Goal: Task Accomplishment & Management: Manage account settings

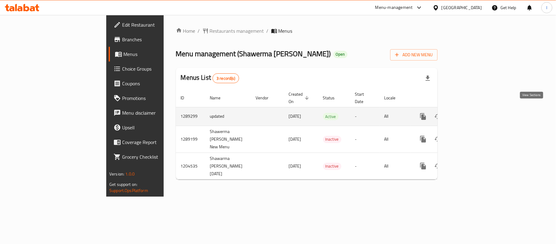
click at [471, 113] on icon "enhanced table" at bounding box center [467, 116] width 7 height 7
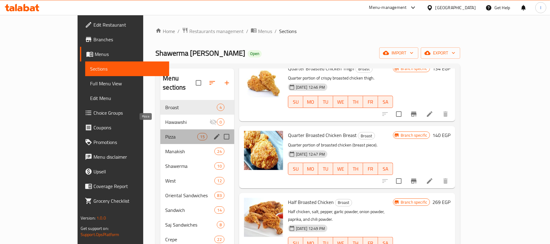
click at [165, 133] on span "Pizza" at bounding box center [181, 136] width 32 height 7
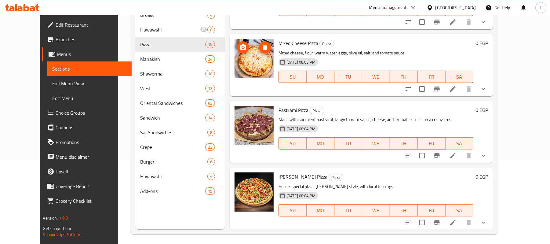
scroll to position [86, 0]
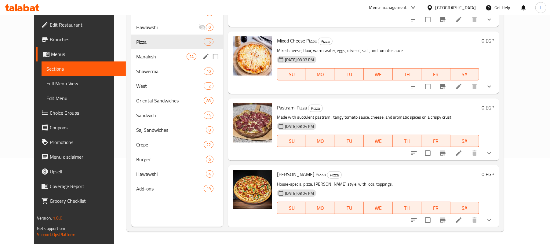
click at [166, 60] on div "Manakish 24" at bounding box center [177, 56] width 92 height 15
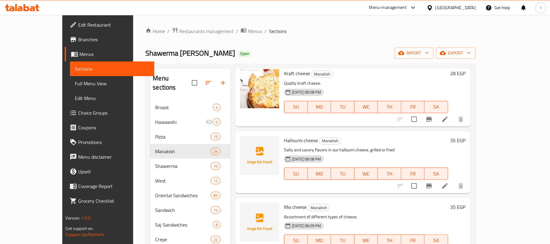
scroll to position [244, 0]
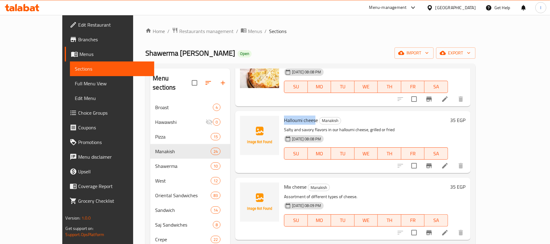
drag, startPoint x: 269, startPoint y: 120, endPoint x: 301, endPoint y: 120, distance: 31.5
click at [301, 120] on span "Halloumi cheese" at bounding box center [301, 119] width 34 height 9
click at [303, 120] on h6 "Halloumi cheese Manakish" at bounding box center [366, 120] width 164 height 9
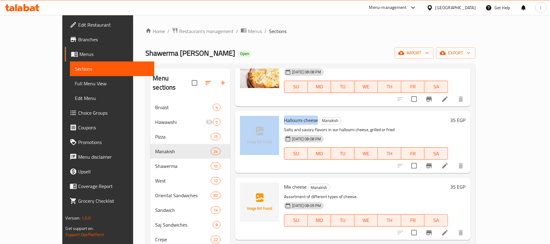
drag, startPoint x: 302, startPoint y: 119, endPoint x: 265, endPoint y: 120, distance: 37.0
click at [265, 120] on div "Halloumi cheese Manakish Salty and savory flavors in our halloumi cheese, grill…" at bounding box center [353, 141] width 230 height 57
copy div "Halloumi cheese"
click at [245, 127] on icon "upload picture" at bounding box center [248, 124] width 7 height 7
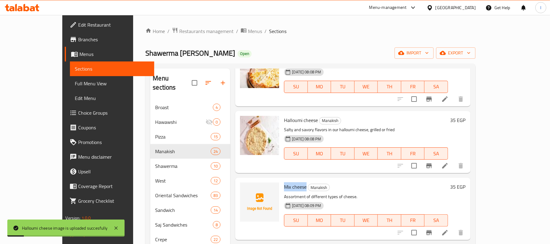
drag, startPoint x: 269, startPoint y: 187, endPoint x: 291, endPoint y: 186, distance: 21.4
click at [291, 186] on span "Mix cheese" at bounding box center [295, 186] width 23 height 9
copy span "Mix cheese"
click at [245, 191] on icon "upload picture" at bounding box center [248, 190] width 7 height 7
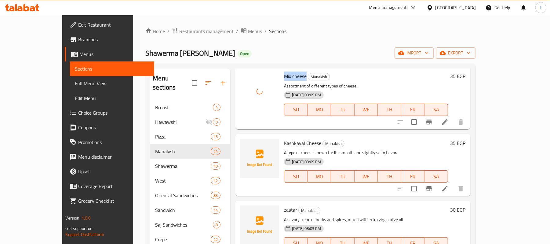
scroll to position [367, 0]
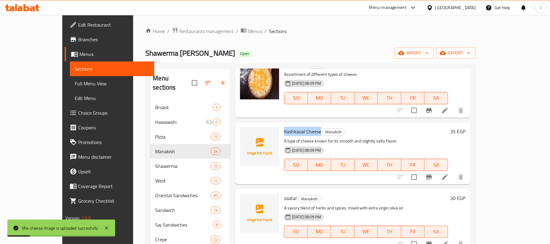
drag, startPoint x: 268, startPoint y: 130, endPoint x: 306, endPoint y: 131, distance: 37.9
click at [306, 131] on div "Kashkaval Cheese Manakish A type of cheese known for its smooth and slightly sa…" at bounding box center [366, 153] width 169 height 57
copy span "Kashkaval Cheese"
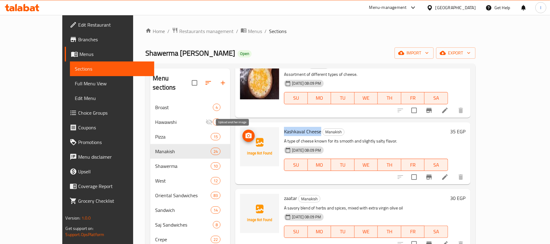
click at [243, 133] on span "upload picture" at bounding box center [249, 135] width 12 height 7
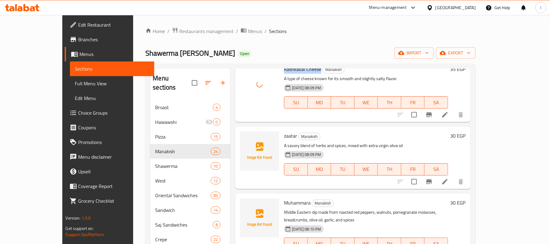
scroll to position [448, 0]
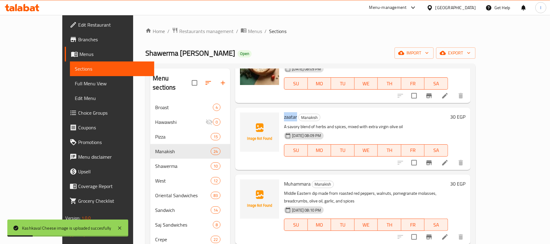
drag, startPoint x: 268, startPoint y: 117, endPoint x: 281, endPoint y: 120, distance: 13.5
click at [282, 120] on div "zaatar Manakish A savory blend of herbs and spices, mixed with extra virgin oli…" at bounding box center [366, 138] width 169 height 57
copy span "zaatar"
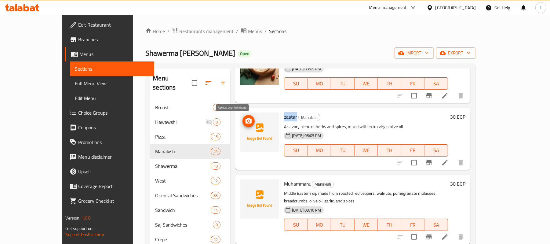
click at [245, 124] on icon "upload picture" at bounding box center [248, 120] width 7 height 7
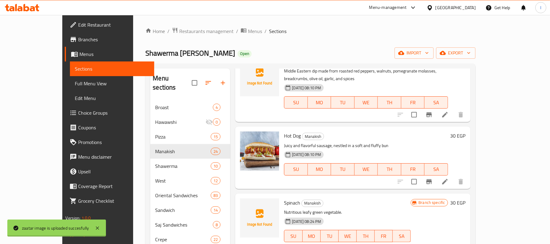
scroll to position [530, 0]
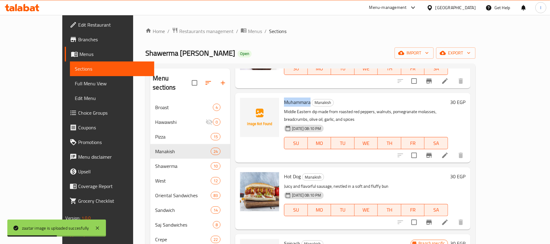
drag, startPoint x: 269, startPoint y: 103, endPoint x: 294, endPoint y: 104, distance: 25.1
click at [294, 104] on span "Muhammara" at bounding box center [297, 101] width 27 height 9
copy span "Muhammara"
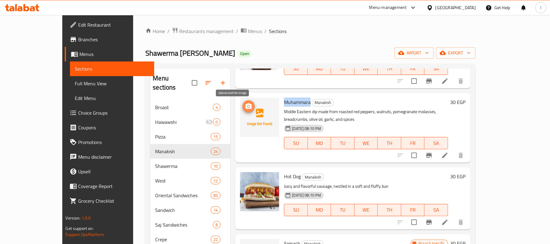
click at [246, 107] on icon "upload picture" at bounding box center [249, 105] width 6 height 5
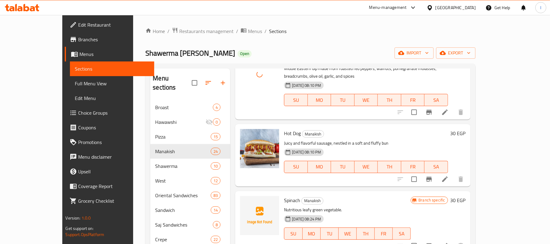
scroll to position [652, 0]
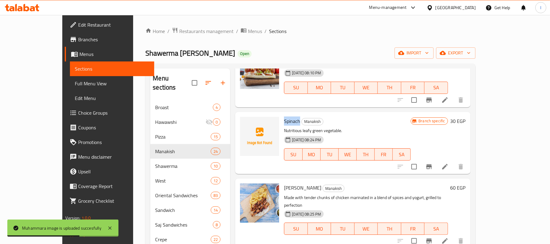
drag, startPoint x: 268, startPoint y: 116, endPoint x: 284, endPoint y: 114, distance: 16.0
click at [284, 116] on span "Spinach" at bounding box center [292, 120] width 16 height 9
copy span "Spinach"
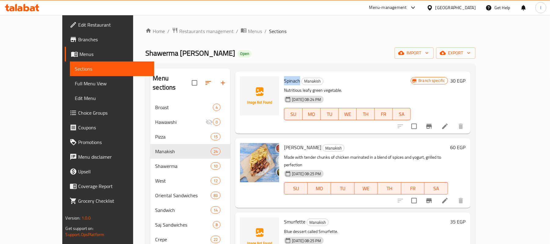
scroll to position [692, 0]
click at [246, 82] on icon "upload picture" at bounding box center [249, 84] width 6 height 5
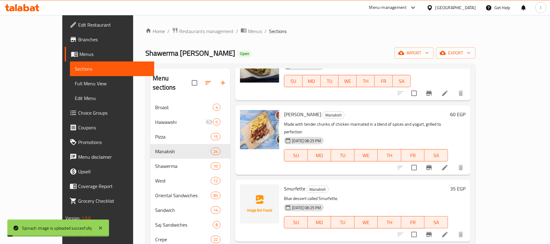
scroll to position [733, 0]
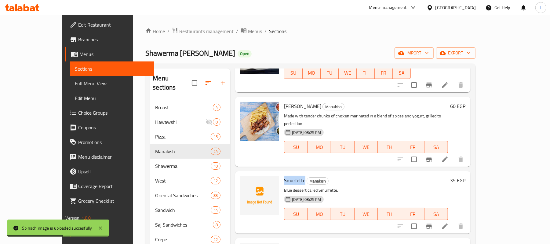
drag, startPoint x: 269, startPoint y: 165, endPoint x: 290, endPoint y: 165, distance: 20.2
click at [290, 176] on h6 "Smurfette Manakish" at bounding box center [366, 180] width 164 height 9
copy span "Smurfette"
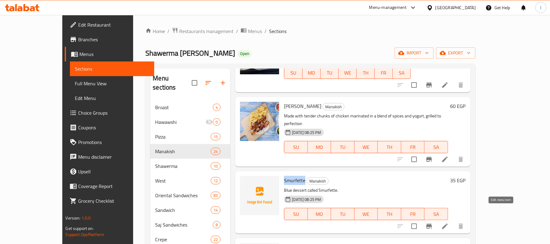
click at [448, 223] on icon at bounding box center [444, 225] width 5 height 5
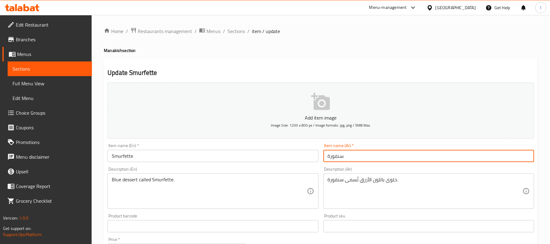
drag, startPoint x: 344, startPoint y: 156, endPoint x: 322, endPoint y: 158, distance: 22.4
click at [322, 158] on div "Item name (Ar)   * سنفورة Item name (Ar) *" at bounding box center [429, 153] width 216 height 24
click at [239, 29] on span "Sections" at bounding box center [236, 30] width 17 height 7
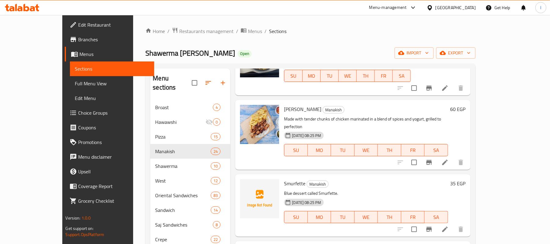
scroll to position [733, 0]
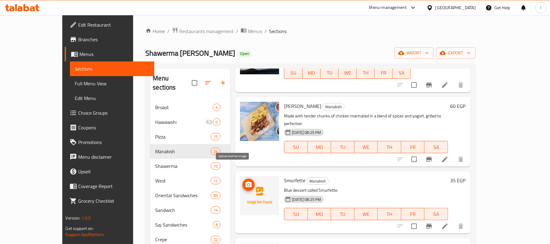
click at [246, 181] on icon "upload picture" at bounding box center [249, 183] width 6 height 5
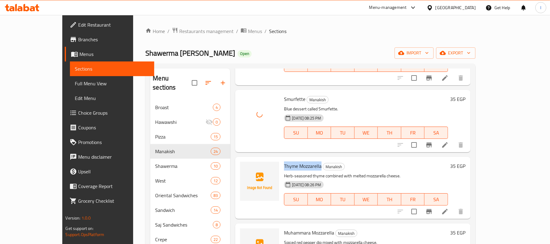
drag, startPoint x: 269, startPoint y: 151, endPoint x: 306, endPoint y: 151, distance: 37.3
click at [306, 162] on h6 "Thyme Mozzarella Manakish" at bounding box center [366, 166] width 164 height 9
copy span "Thyme Mozzarella"
click at [246, 167] on icon "upload picture" at bounding box center [249, 169] width 6 height 5
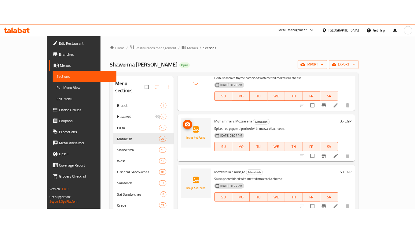
scroll to position [937, 0]
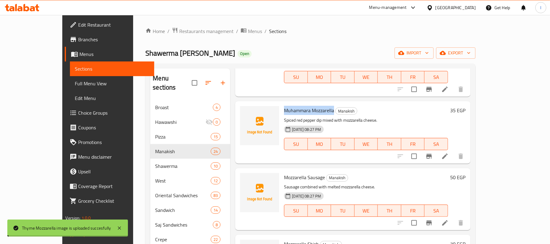
drag, startPoint x: 266, startPoint y: 94, endPoint x: 318, endPoint y: 94, distance: 51.9
click at [318, 104] on div "Muhammara Mozzarella Manakish Spiced red pepper dip mixed with mozzarella chees…" at bounding box center [366, 132] width 169 height 57
copy span "Muhammara Mozzarella"
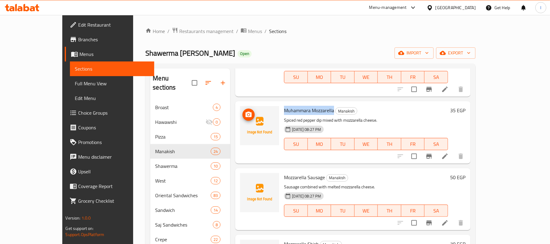
click at [248, 114] on circle "upload picture" at bounding box center [249, 115] width 2 height 2
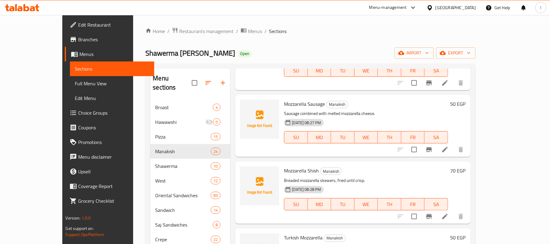
scroll to position [1018, 0]
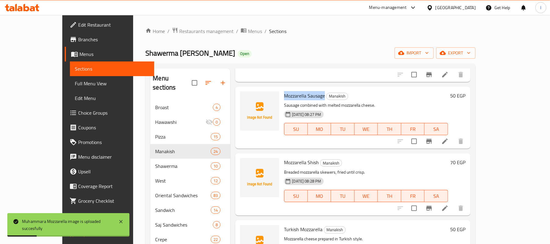
drag, startPoint x: 268, startPoint y: 80, endPoint x: 310, endPoint y: 82, distance: 41.3
click at [310, 89] on div "Mozzarella Sausage Manakish Sausage combined with melted mozzarella cheese. [DA…" at bounding box center [366, 117] width 169 height 57
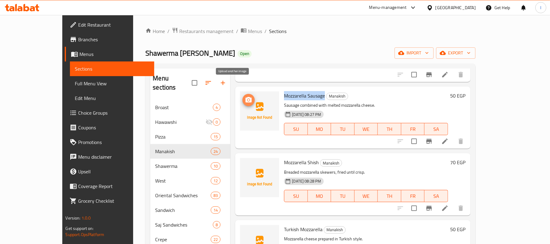
click at [245, 96] on icon "upload picture" at bounding box center [248, 99] width 7 height 7
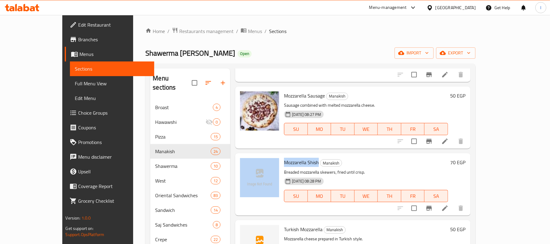
drag, startPoint x: 266, startPoint y: 145, endPoint x: 298, endPoint y: 153, distance: 33.6
click at [303, 156] on div "Mozzarella Shish Manakish Breaded mozzarella skewers, fried until crisp. [DATE]…" at bounding box center [353, 184] width 230 height 57
click at [243, 163] on span "upload picture" at bounding box center [249, 166] width 12 height 7
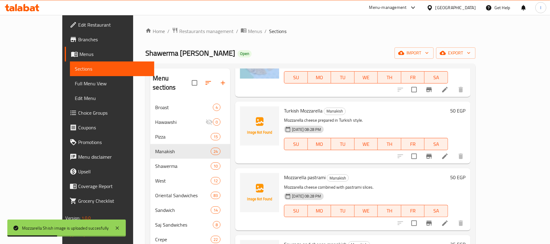
scroll to position [1141, 0]
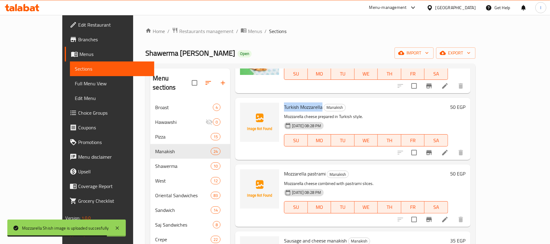
drag, startPoint x: 268, startPoint y: 89, endPoint x: 307, endPoint y: 92, distance: 38.9
click at [307, 103] on h6 "Turkish Mozzarella Manakish" at bounding box center [366, 107] width 164 height 9
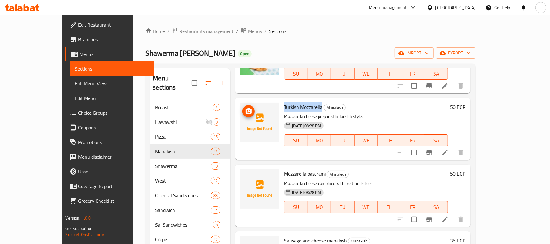
click at [245, 108] on icon "upload picture" at bounding box center [248, 111] width 7 height 7
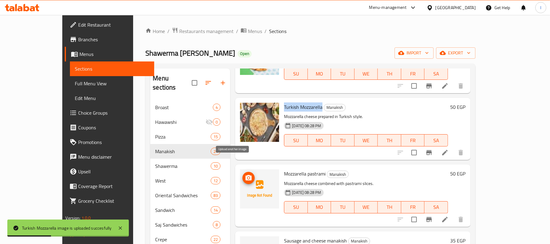
click at [248, 177] on circle "upload picture" at bounding box center [249, 178] width 2 height 2
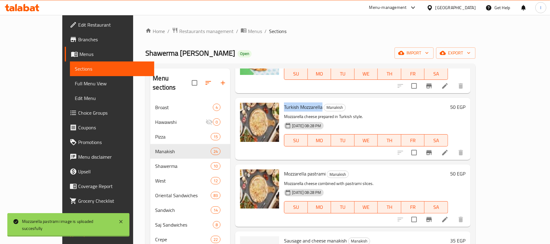
scroll to position [1263, 0]
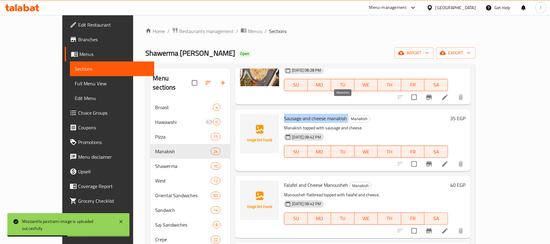
drag, startPoint x: 268, startPoint y: 104, endPoint x: 333, endPoint y: 104, distance: 64.5
click at [333, 114] on h6 "Sausage and cheese manakish Manakish" at bounding box center [366, 118] width 164 height 9
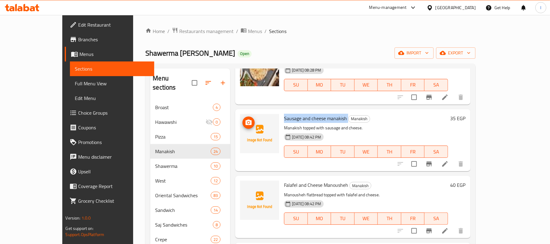
click at [248, 122] on circle "upload picture" at bounding box center [249, 123] width 2 height 2
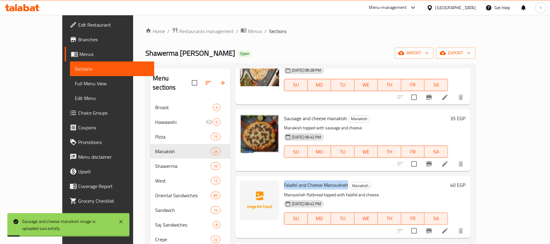
drag, startPoint x: 269, startPoint y: 169, endPoint x: 332, endPoint y: 169, distance: 62.9
click at [332, 180] on span "Falafel and Cheese Manousheh" at bounding box center [316, 184] width 64 height 9
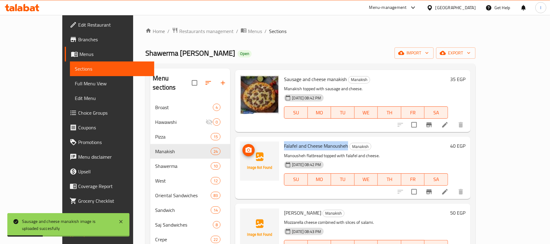
scroll to position [1344, 0]
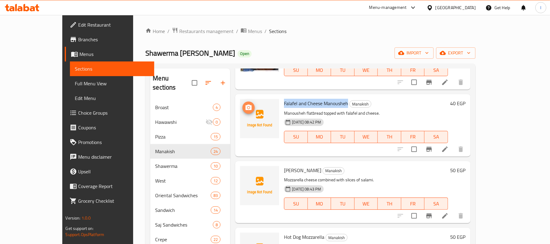
click at [248, 107] on circle "upload picture" at bounding box center [249, 108] width 2 height 2
drag, startPoint x: 269, startPoint y: 156, endPoint x: 306, endPoint y: 155, distance: 37.0
click at [306, 166] on h6 "[PERSON_NAME]" at bounding box center [366, 170] width 164 height 9
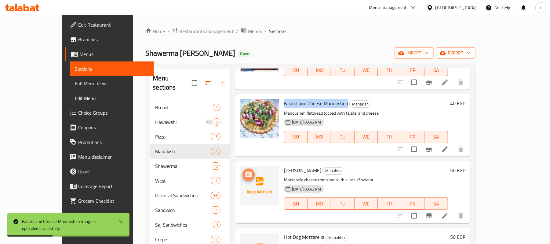
click at [245, 171] on icon "upload picture" at bounding box center [248, 174] width 7 height 7
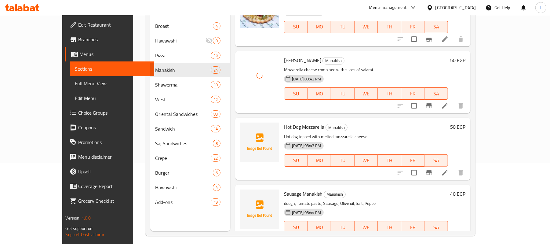
scroll to position [86, 0]
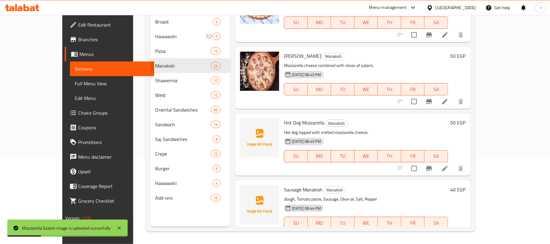
drag, startPoint x: 268, startPoint y: 106, endPoint x: 308, endPoint y: 111, distance: 40.6
click at [308, 116] on div "Hot Dog Mozzarella Manakish Hot dog topped with melted mozzarella cheese. [DATE…" at bounding box center [366, 144] width 169 height 57
click at [246, 124] on icon "upload picture" at bounding box center [249, 126] width 6 height 5
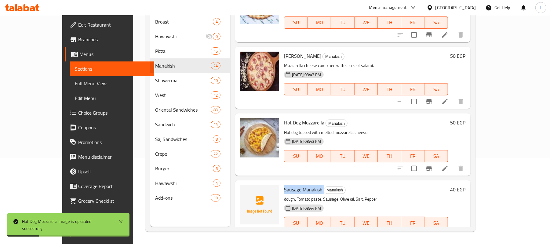
drag, startPoint x: 269, startPoint y: 170, endPoint x: 308, endPoint y: 175, distance: 39.1
click at [308, 185] on h6 "Sausage [PERSON_NAME]" at bounding box center [366, 189] width 164 height 9
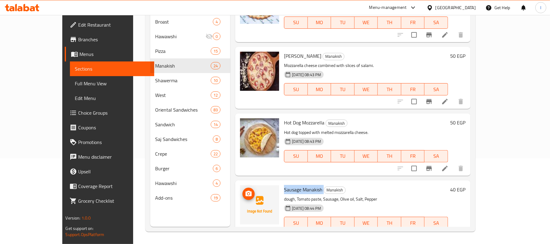
click at [243, 190] on span "upload picture" at bounding box center [249, 193] width 12 height 7
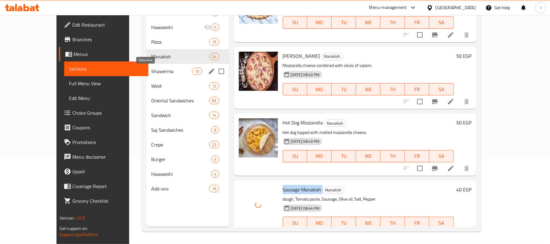
click at [151, 71] on span "Shawerma" at bounding box center [171, 71] width 41 height 7
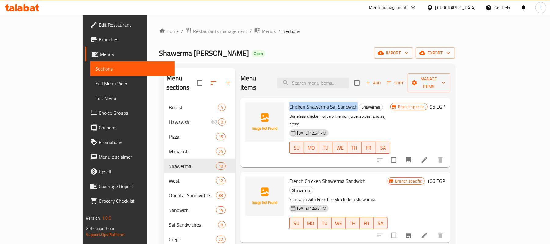
drag, startPoint x: 269, startPoint y: 97, endPoint x: 335, endPoint y: 97, distance: 66.3
click at [335, 102] on span "Chicken Shawerma Saj Sandwich" at bounding box center [323, 106] width 68 height 9
click at [251, 108] on icon "upload picture" at bounding box center [254, 110] width 6 height 5
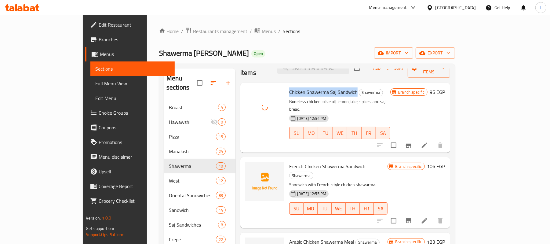
scroll to position [41, 0]
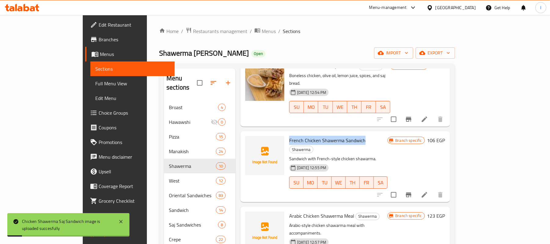
drag, startPoint x: 268, startPoint y: 123, endPoint x: 344, endPoint y: 122, distance: 76.1
click at [344, 134] on div "French Chicken Shawerma Sandwich Shawerma Sandwich with French-style chicken sh…" at bounding box center [338, 167] width 103 height 66
click at [251, 141] on icon "upload picture" at bounding box center [254, 143] width 6 height 5
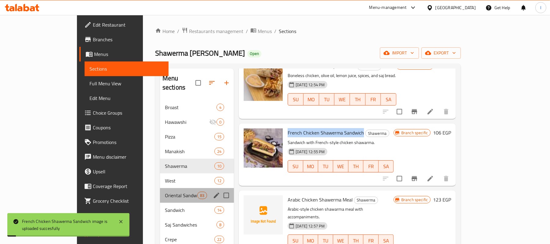
click at [160, 188] on div "Oriental Sandwiches 83" at bounding box center [197, 195] width 74 height 15
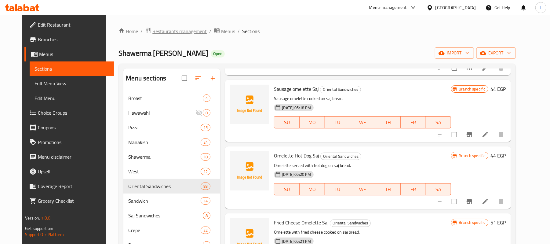
click at [152, 32] on span "Restaurants management" at bounding box center [179, 30] width 54 height 7
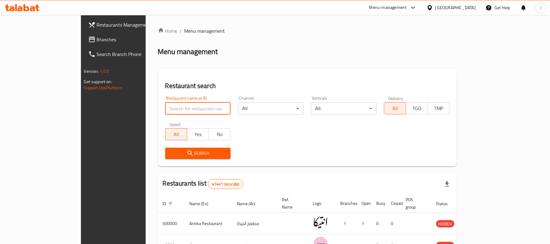
click at [165, 110] on input "search" at bounding box center [198, 108] width 66 height 12
paste input "670431"
type input "670431"
click button "Search" at bounding box center [198, 153] width 66 height 11
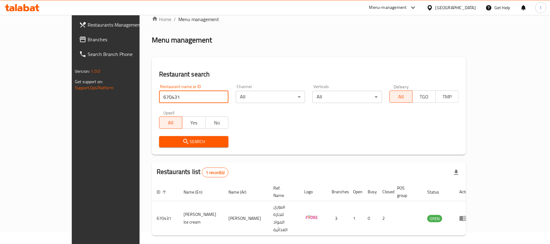
scroll to position [17, 0]
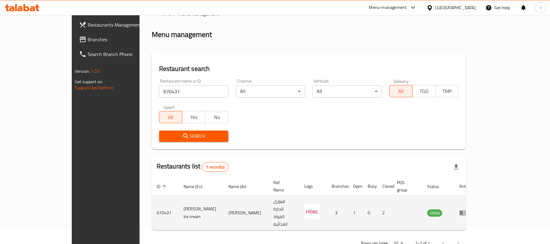
click at [467, 209] on icon "enhanced table" at bounding box center [463, 212] width 7 height 7
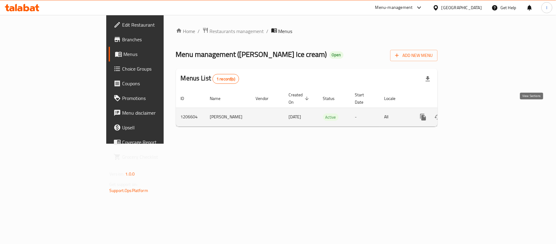
click at [470, 114] on icon "enhanced table" at bounding box center [467, 116] width 5 height 5
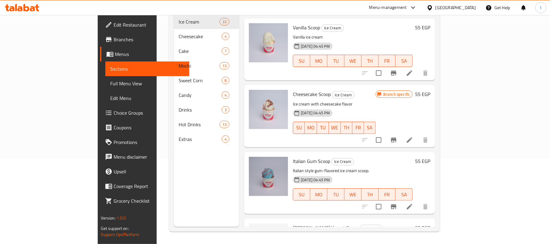
scroll to position [651, 0]
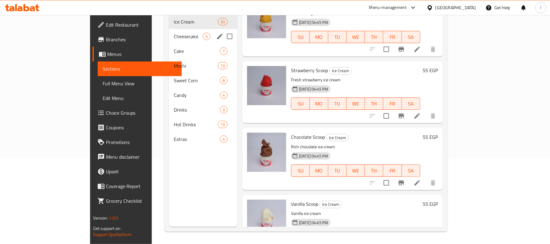
click at [169, 33] on div "Cheesecake 4" at bounding box center [203, 36] width 68 height 15
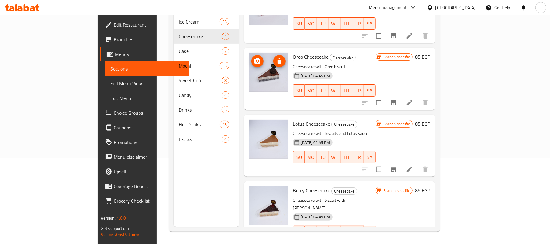
scroll to position [38, 0]
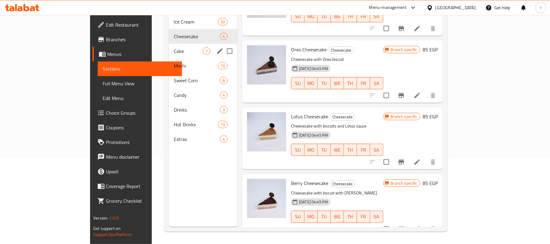
click at [174, 47] on span "Cake" at bounding box center [188, 50] width 29 height 7
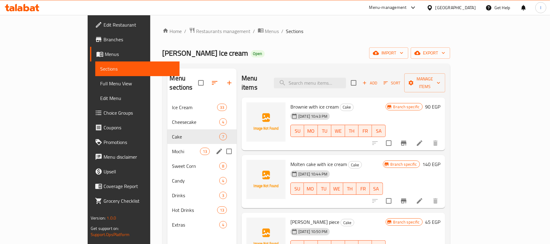
click at [172, 148] on span "Mochi" at bounding box center [186, 151] width 28 height 7
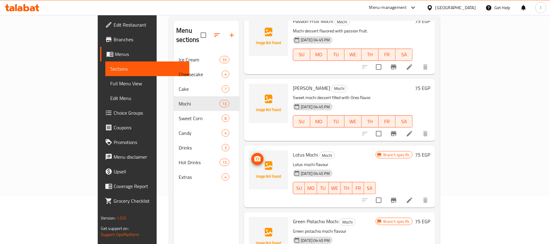
scroll to position [86, 0]
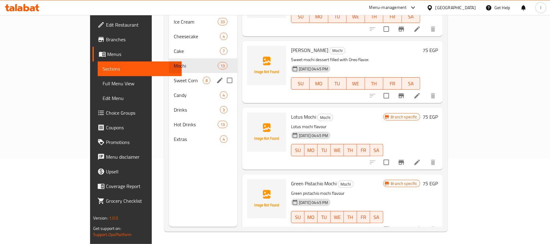
click at [174, 77] on span "Sweet Corn" at bounding box center [188, 80] width 29 height 7
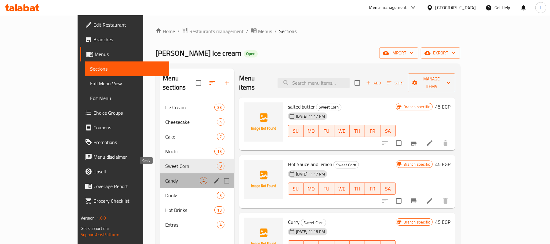
click at [169, 177] on span "Candy" at bounding box center [182, 180] width 34 height 7
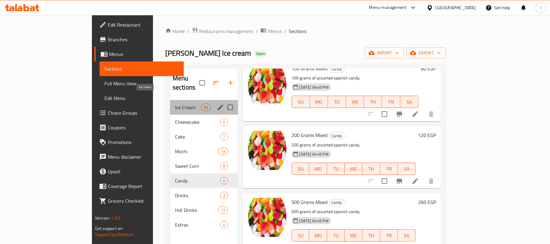
click at [175, 104] on span "Ice Cream" at bounding box center [188, 107] width 26 height 7
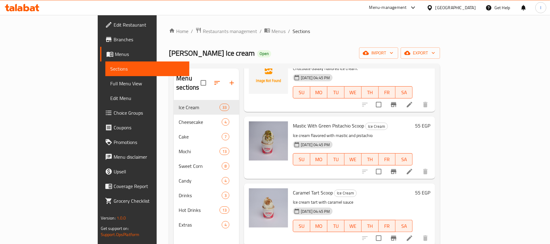
scroll to position [1749, 0]
click at [203, 27] on span "Restaurants management" at bounding box center [230, 30] width 54 height 7
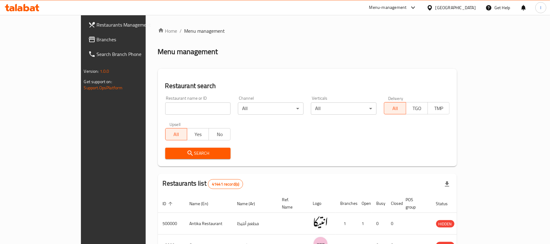
click at [165, 105] on input "search" at bounding box center [198, 108] width 66 height 12
paste input "670673"
type input "670673"
click button "Search" at bounding box center [198, 153] width 66 height 11
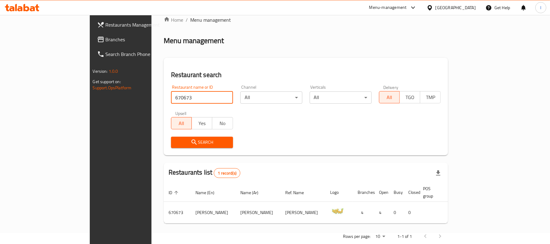
scroll to position [17, 0]
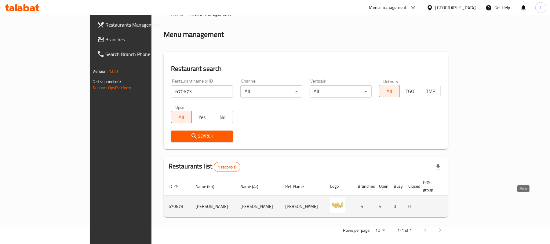
click at [493, 204] on icon "enhanced table" at bounding box center [489, 206] width 7 height 5
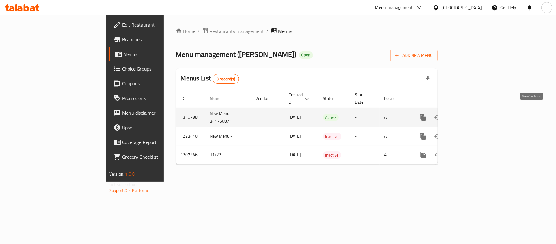
click at [470, 115] on icon "enhanced table" at bounding box center [467, 117] width 5 height 5
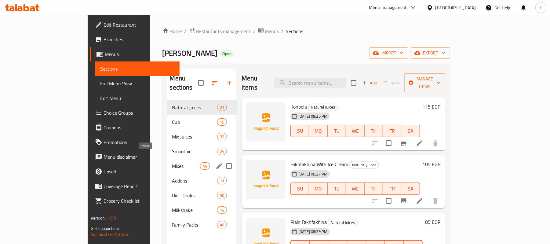
drag, startPoint x: 155, startPoint y: 158, endPoint x: 317, endPoint y: 142, distance: 163.0
click at [172, 162] on span "Mixes" at bounding box center [186, 165] width 28 height 7
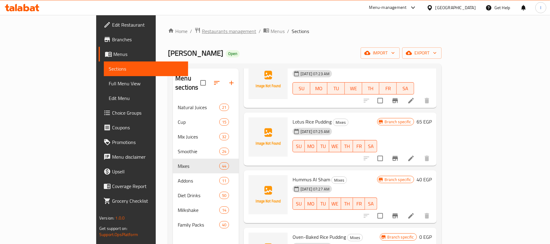
click at [202, 32] on span "Restaurants management" at bounding box center [229, 30] width 54 height 7
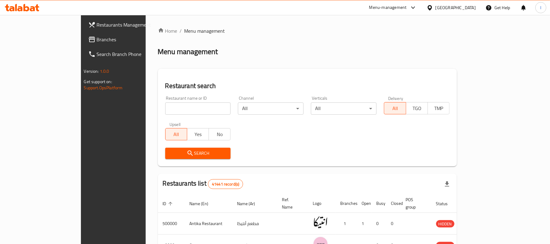
click at [165, 109] on input "search" at bounding box center [198, 108] width 66 height 12
paste input "670941"
type input "670941"
click button "Search" at bounding box center [198, 153] width 66 height 11
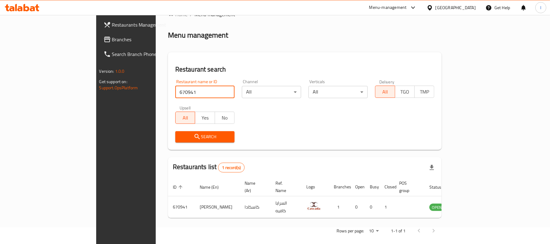
scroll to position [17, 0]
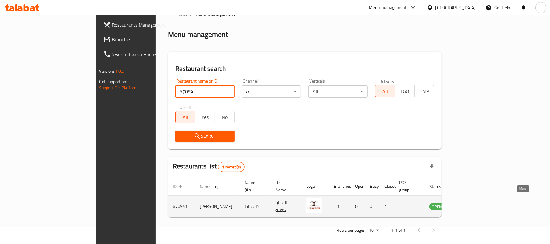
click at [469, 203] on icon "enhanced table" at bounding box center [465, 206] width 7 height 7
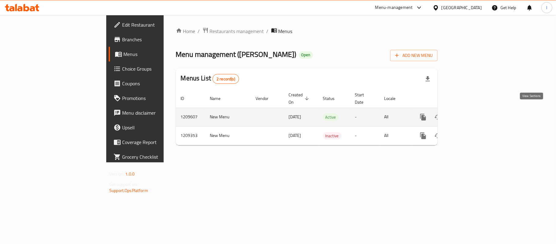
click at [470, 114] on icon "enhanced table" at bounding box center [467, 116] width 5 height 5
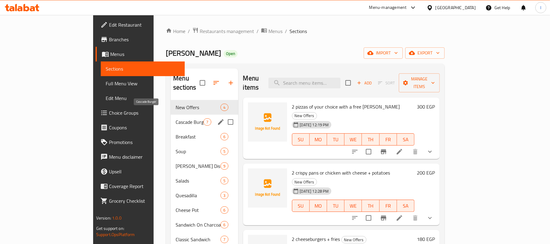
click at [176, 118] on span "Cascade Burger" at bounding box center [190, 121] width 28 height 7
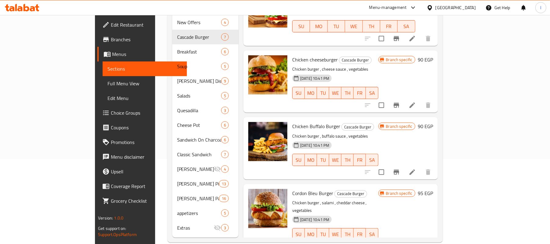
scroll to position [87, 0]
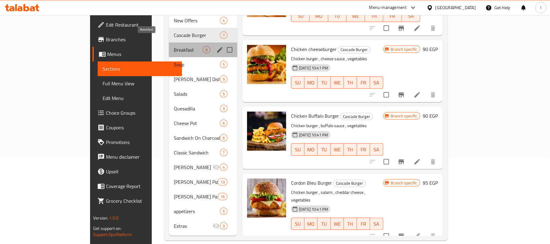
click at [174, 46] on span "Breakfast" at bounding box center [188, 49] width 29 height 7
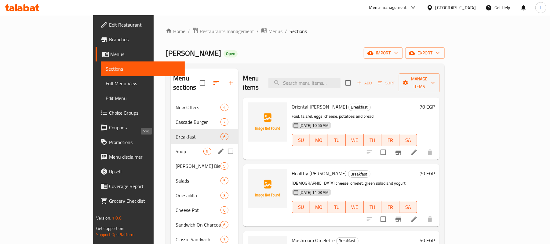
click at [176, 148] on span "Soup" at bounding box center [190, 151] width 28 height 7
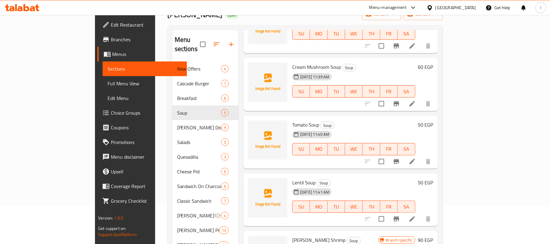
scroll to position [87, 0]
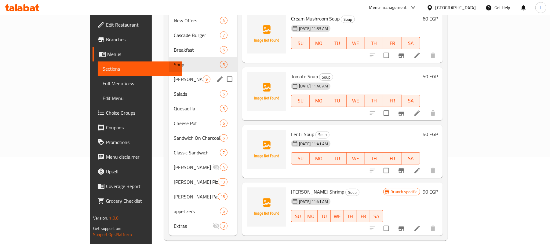
click at [174, 75] on span "[PERSON_NAME] Dishes" at bounding box center [188, 78] width 29 height 7
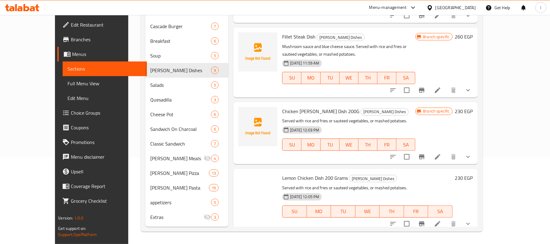
scroll to position [379, 0]
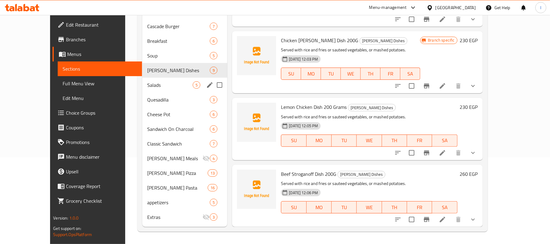
click at [147, 83] on span "Salads" at bounding box center [170, 84] width 46 height 7
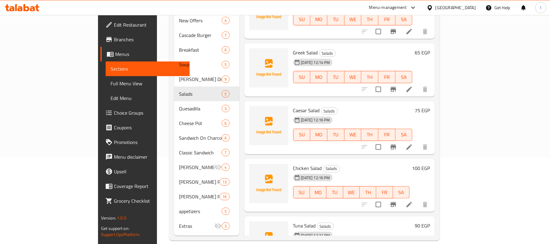
scroll to position [59, 0]
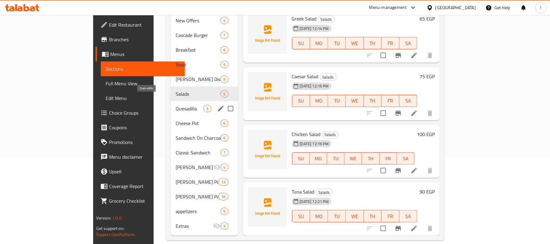
click at [176, 105] on span "Quesadilla" at bounding box center [190, 108] width 28 height 7
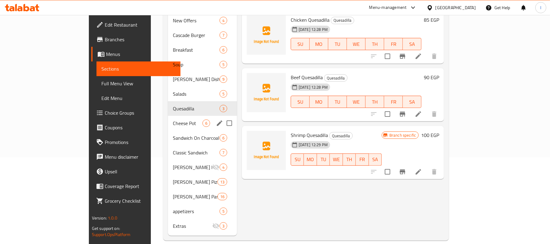
click at [168, 116] on div "Cheese Pot 6" at bounding box center [202, 123] width 69 height 15
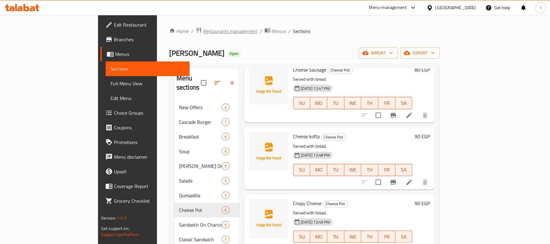
click at [203, 31] on span "Restaurants management" at bounding box center [230, 30] width 54 height 7
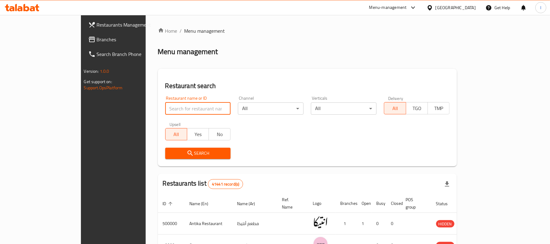
click at [165, 108] on input "search" at bounding box center [198, 108] width 66 height 12
paste input "671390"
type input "671390"
click button "Search" at bounding box center [198, 153] width 66 height 11
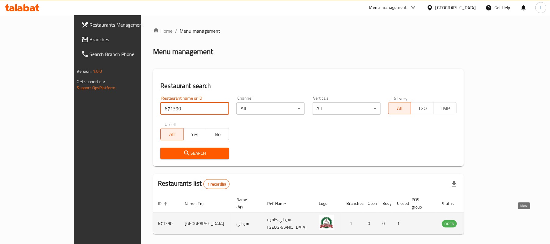
click at [482, 220] on icon "enhanced table" at bounding box center [477, 223] width 7 height 7
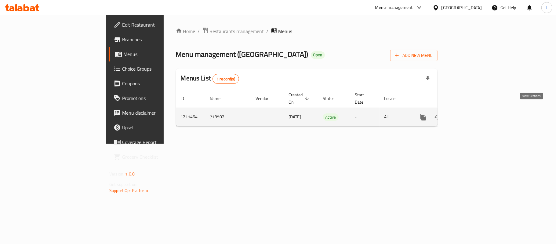
click at [475, 115] on link "enhanced table" at bounding box center [467, 117] width 15 height 15
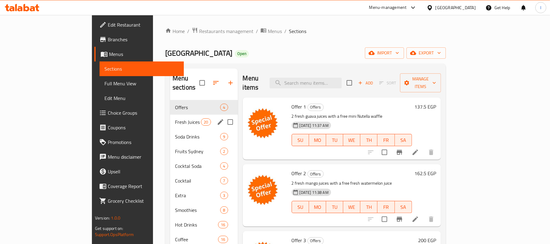
click at [170, 118] on div "Fresh Juices 20" at bounding box center [204, 122] width 68 height 15
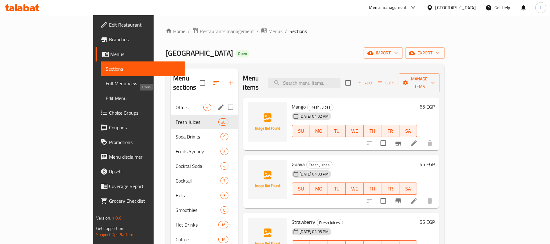
click at [176, 104] on span "Offers" at bounding box center [190, 107] width 28 height 7
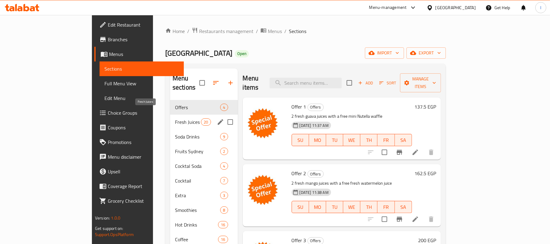
drag, startPoint x: 154, startPoint y: 116, endPoint x: 158, endPoint y: 114, distance: 4.4
click at [175, 118] on span "Fresh Juices" at bounding box center [188, 121] width 26 height 7
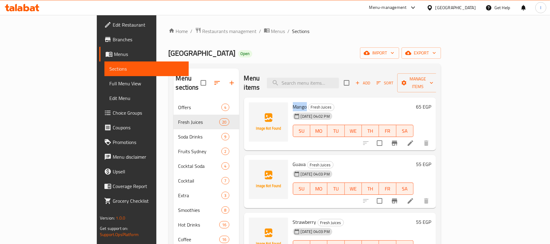
drag, startPoint x: 269, startPoint y: 98, endPoint x: 282, endPoint y: 99, distance: 13.2
click at [291, 100] on div "Mango Fresh Juices [DATE] 04:02 PM SU MO TU WE TH FR SA" at bounding box center [354, 124] width 126 height 48
click at [255, 108] on icon "upload picture" at bounding box center [258, 110] width 6 height 5
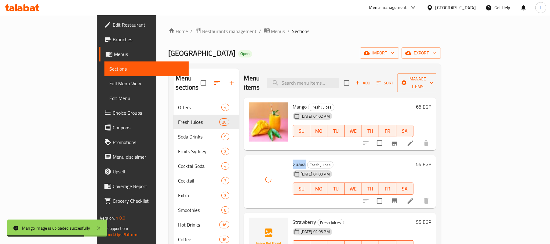
drag, startPoint x: 269, startPoint y: 155, endPoint x: 281, endPoint y: 155, distance: 11.6
click at [293, 159] on span "Guava" at bounding box center [299, 163] width 13 height 9
click at [254, 165] on icon "upload picture" at bounding box center [257, 168] width 7 height 7
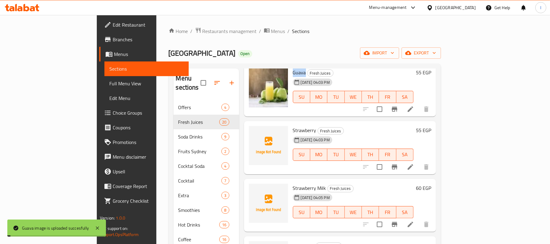
scroll to position [41, 0]
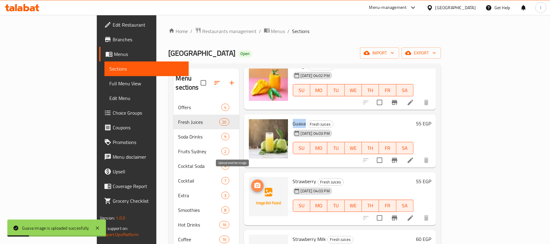
click at [255, 182] on icon "upload picture" at bounding box center [258, 184] width 6 height 5
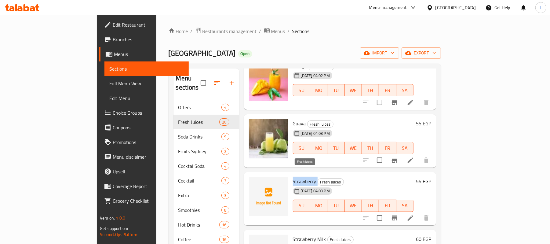
drag, startPoint x: 266, startPoint y: 170, endPoint x: 294, endPoint y: 170, distance: 27.5
click at [294, 174] on div "Strawberry Fresh Juices [DATE] 04:03 PM SU MO TU WE TH FR SA" at bounding box center [354, 198] width 126 height 48
click at [254, 182] on icon "upload picture" at bounding box center [257, 185] width 7 height 7
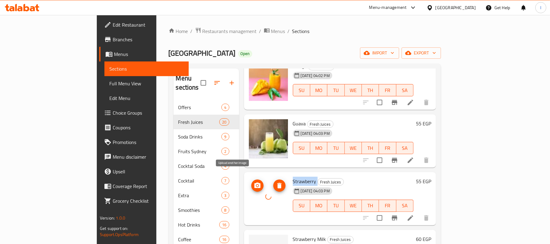
click at [254, 182] on icon "upload picture" at bounding box center [257, 185] width 7 height 7
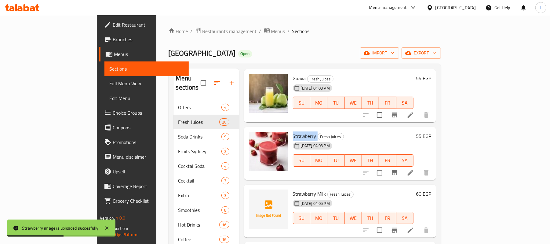
scroll to position [163, 0]
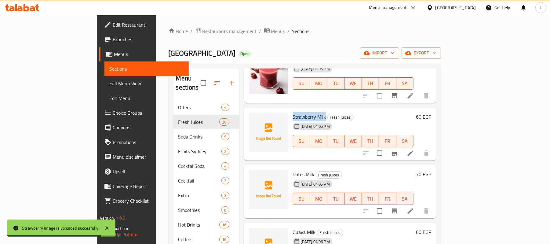
drag, startPoint x: 270, startPoint y: 105, endPoint x: 301, endPoint y: 106, distance: 30.6
click at [301, 110] on div "Strawberry Milk Fresh Juices [DATE] 04:05 PM SU MO TU WE TH FR SA" at bounding box center [354, 134] width 126 height 48
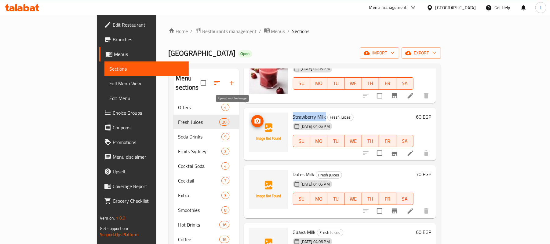
click at [254, 117] on icon "upload picture" at bounding box center [257, 120] width 7 height 7
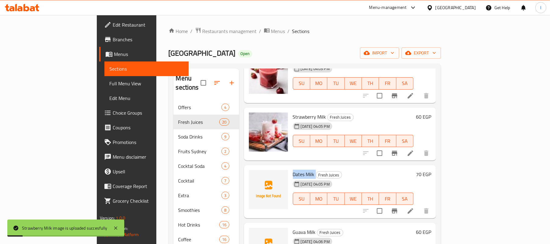
drag, startPoint x: 267, startPoint y: 163, endPoint x: 291, endPoint y: 165, distance: 24.2
click at [291, 167] on div "Dates Milk Fresh Juices [DATE] 04:05 PM SU MO TU WE TH FR SA" at bounding box center [354, 191] width 126 height 48
click at [254, 175] on icon "upload picture" at bounding box center [257, 178] width 7 height 7
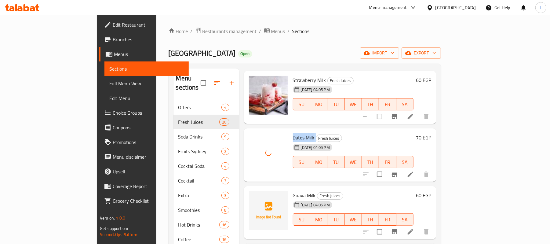
scroll to position [244, 0]
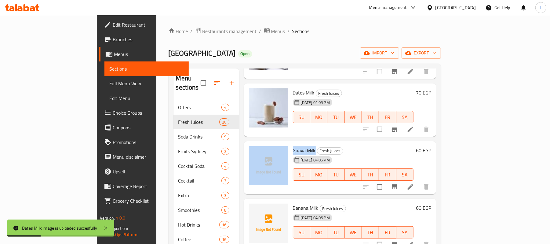
drag, startPoint x: 266, startPoint y: 141, endPoint x: 290, endPoint y: 141, distance: 24.8
click at [290, 144] on div "Guava Milk Fresh Juices [DATE] 04:06 PM SU MO TU WE TH FR SA 60 EGP" at bounding box center [340, 168] width 187 height 48
click at [254, 151] on icon "upload picture" at bounding box center [257, 154] width 7 height 7
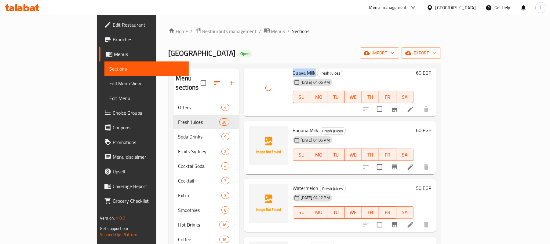
scroll to position [326, 0]
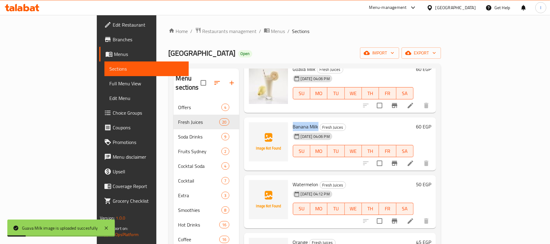
drag, startPoint x: 269, startPoint y: 117, endPoint x: 293, endPoint y: 117, distance: 23.8
click at [293, 122] on span "Banana Milk" at bounding box center [306, 126] width 26 height 9
click at [254, 127] on icon "upload picture" at bounding box center [257, 130] width 7 height 7
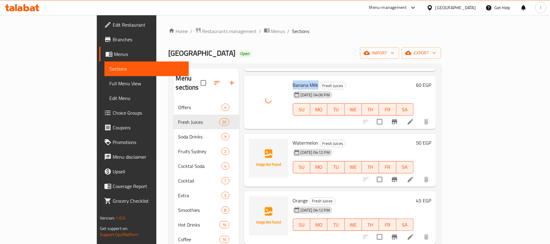
scroll to position [407, 0]
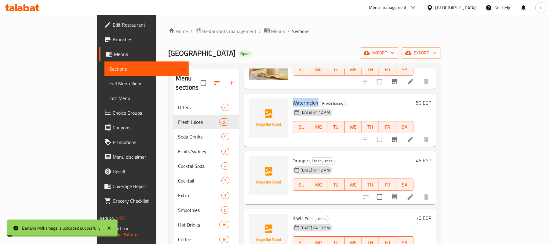
drag, startPoint x: 268, startPoint y: 90, endPoint x: 295, endPoint y: 93, distance: 26.7
click at [295, 96] on div "Watermelon Fresh Juices [DATE] 04:12 PM SU MO TU WE TH FR SA" at bounding box center [354, 120] width 126 height 48
click at [256, 106] on circle "upload picture" at bounding box center [257, 107] width 2 height 2
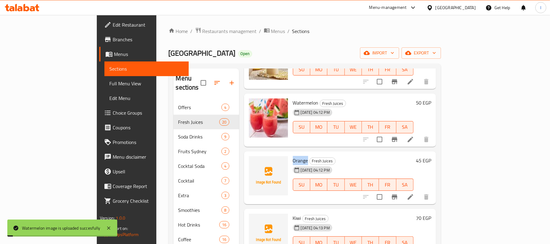
drag, startPoint x: 268, startPoint y: 149, endPoint x: 284, endPoint y: 149, distance: 15.3
click at [293, 156] on h6 "Orange Fresh Juices" at bounding box center [353, 160] width 121 height 9
click at [256, 163] on circle "upload picture" at bounding box center [257, 164] width 2 height 2
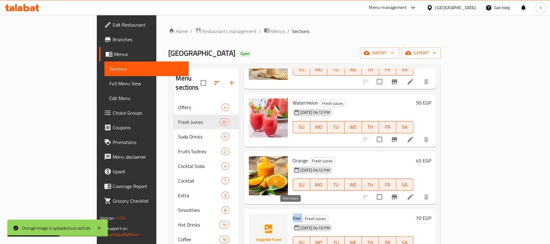
drag, startPoint x: 267, startPoint y: 208, endPoint x: 279, endPoint y: 208, distance: 11.9
click at [291, 211] on div "Kiwi Fresh Juices [DATE] 04:13 PM SU MO TU WE TH FR SA" at bounding box center [354, 235] width 126 height 48
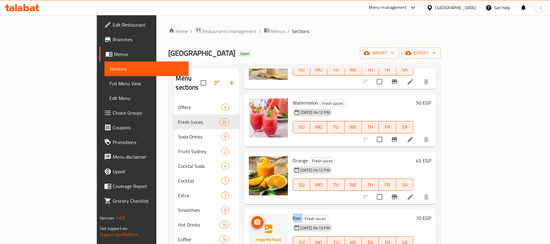
click at [254, 218] on icon "upload picture" at bounding box center [257, 221] width 7 height 7
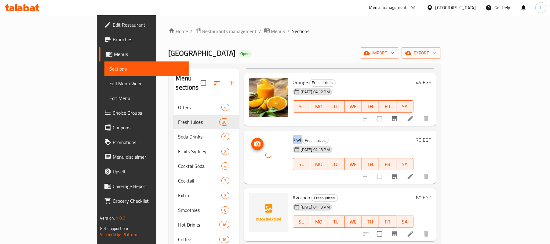
scroll to position [489, 0]
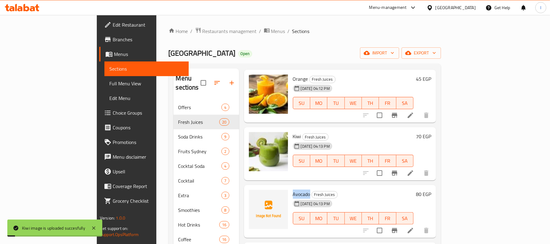
drag, startPoint x: 268, startPoint y: 185, endPoint x: 286, endPoint y: 185, distance: 17.7
click at [293, 190] on h6 "Avocado Fresh Juices" at bounding box center [353, 194] width 121 height 9
click at [249, 190] on div at bounding box center [268, 209] width 39 height 39
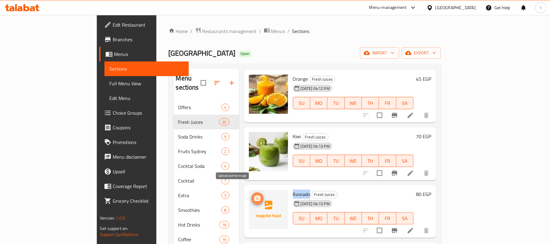
click at [251, 192] on button "upload picture" at bounding box center [257, 198] width 12 height 12
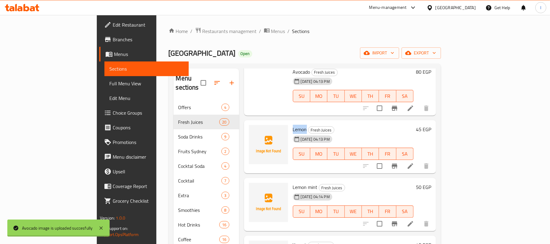
drag, startPoint x: 268, startPoint y: 120, endPoint x: 281, endPoint y: 119, distance: 13.2
click at [293, 125] on span "Lemon" at bounding box center [300, 129] width 14 height 9
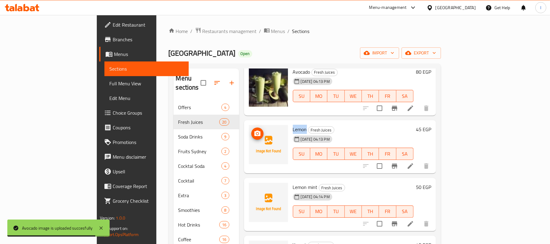
click at [251, 130] on span "upload picture" at bounding box center [257, 133] width 12 height 7
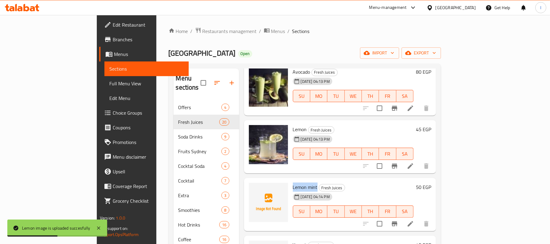
drag, startPoint x: 269, startPoint y: 179, endPoint x: 293, endPoint y: 175, distance: 24.7
click at [293, 180] on div "Lemon mint Fresh Juices [DATE] 04:14 PM SU MO TU WE TH FR SA" at bounding box center [354, 204] width 126 height 48
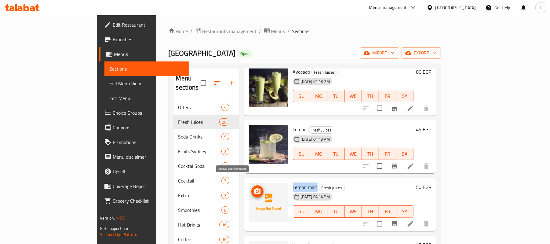
click at [256, 190] on circle "upload picture" at bounding box center [257, 191] width 2 height 2
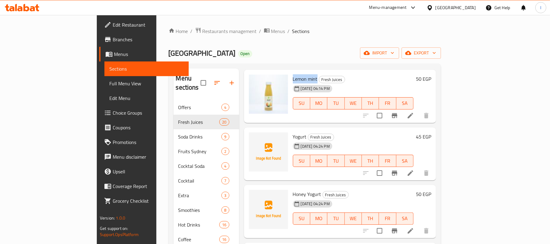
scroll to position [733, 0]
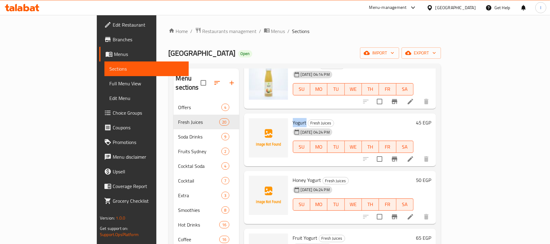
drag, startPoint x: 268, startPoint y: 116, endPoint x: 282, endPoint y: 114, distance: 13.9
click at [291, 116] on div "Yogurt Fresh Juices [DATE] 04:24 PM SU MO TU WE TH FR SA" at bounding box center [354, 140] width 126 height 48
click at [255, 124] on icon "upload picture" at bounding box center [258, 126] width 6 height 5
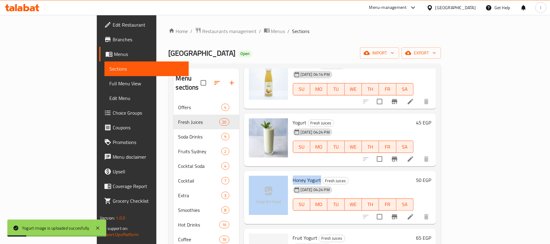
drag, startPoint x: 266, startPoint y: 172, endPoint x: 296, endPoint y: 171, distance: 30.0
click at [296, 173] on div "Honey Yogurt Fresh Juices [DATE] 04:24 PM SU MO TU WE TH FR SA 50 EGP" at bounding box center [340, 197] width 187 height 48
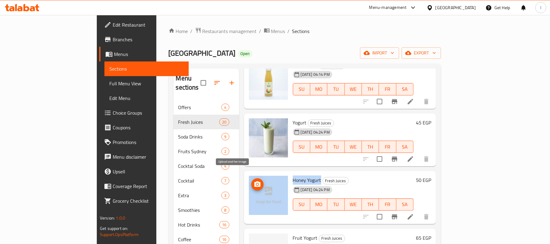
click at [255, 181] on icon "upload picture" at bounding box center [258, 183] width 6 height 5
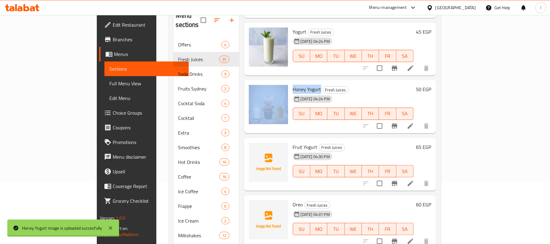
scroll to position [81, 0]
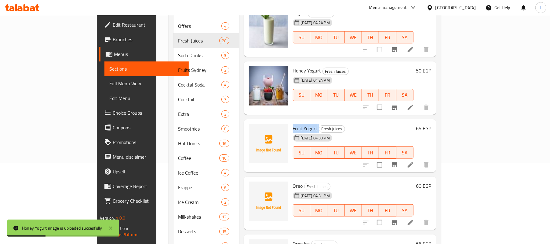
drag, startPoint x: 266, startPoint y: 118, endPoint x: 293, endPoint y: 118, distance: 27.5
click at [293, 122] on div "Fruit Yogurt Fresh Juices [DATE] 04:30 PM SU MO TU WE TH FR SA" at bounding box center [354, 146] width 126 height 48
click at [254, 129] on icon "upload picture" at bounding box center [257, 132] width 7 height 7
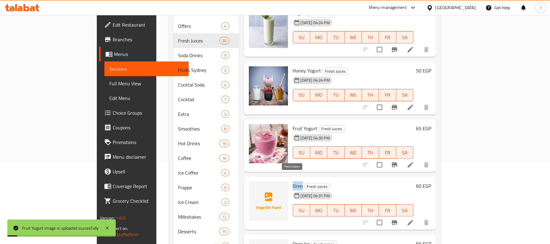
drag, startPoint x: 268, startPoint y: 176, endPoint x: 278, endPoint y: 176, distance: 9.8
click at [291, 179] on div "Oreo Fresh Juices [DATE] 04:31 PM SU MO TU WE TH FR SA" at bounding box center [354, 203] width 126 height 48
click at [256, 189] on circle "upload picture" at bounding box center [257, 190] width 2 height 2
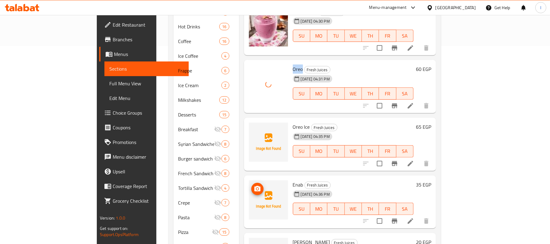
scroll to position [244, 0]
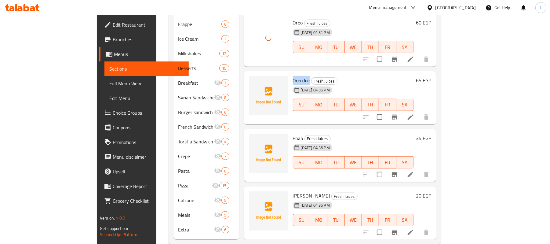
drag, startPoint x: 268, startPoint y: 71, endPoint x: 286, endPoint y: 71, distance: 18.3
click at [291, 74] on div "Oreo Ice Fresh Juices [DATE] 04:35 PM SU MO TU WE TH FR SA" at bounding box center [354, 98] width 126 height 48
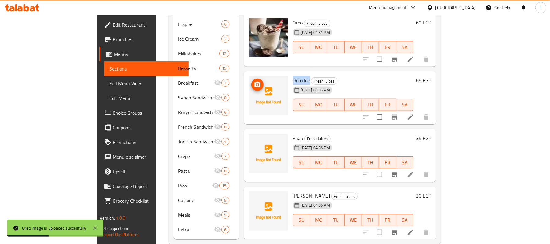
click at [251, 81] on span "upload picture" at bounding box center [257, 84] width 12 height 7
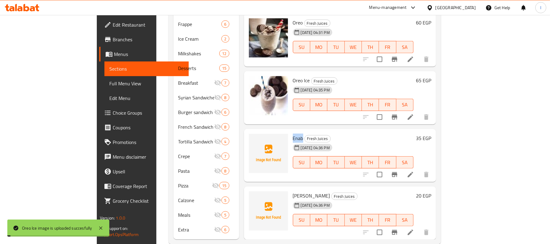
drag, startPoint x: 268, startPoint y: 127, endPoint x: 279, endPoint y: 128, distance: 11.0
click at [291, 131] on div "Enab Fresh Juices [DATE] 04:36 PM SU MO TU WE TH FR SA" at bounding box center [354, 155] width 126 height 48
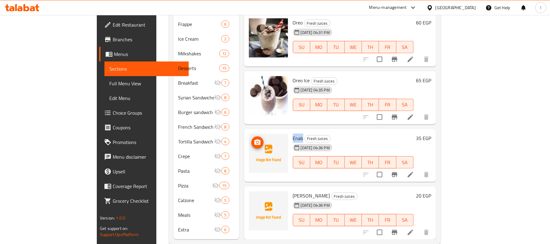
click at [251, 139] on span "upload picture" at bounding box center [257, 142] width 12 height 7
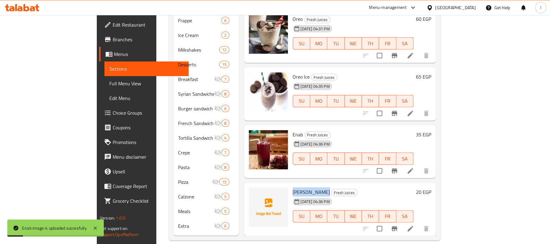
drag, startPoint x: 269, startPoint y: 181, endPoint x: 296, endPoint y: 181, distance: 27.2
click at [296, 188] on h6 "[PERSON_NAME] Fresh Juices" at bounding box center [353, 192] width 121 height 9
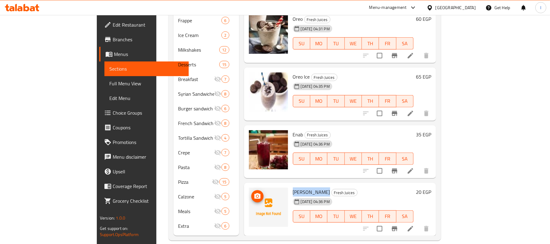
click at [255, 193] on icon "upload picture" at bounding box center [258, 195] width 6 height 5
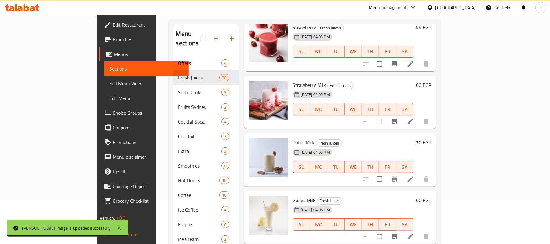
scroll to position [0, 0]
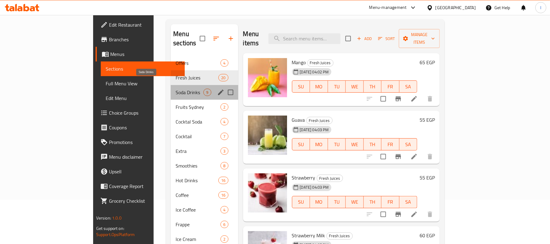
click at [176, 89] on span "Soda Drinks" at bounding box center [190, 92] width 28 height 7
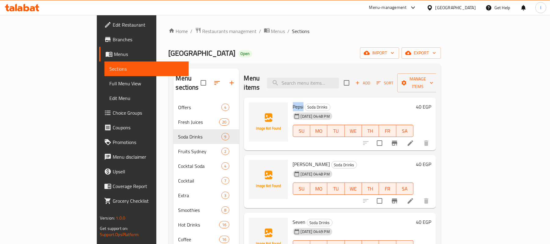
drag, startPoint x: 269, startPoint y: 98, endPoint x: 280, endPoint y: 98, distance: 10.7
click at [293, 102] on h6 "Pepsi Soda Drinks" at bounding box center [353, 106] width 121 height 9
click at [255, 108] on icon "upload picture" at bounding box center [258, 110] width 6 height 5
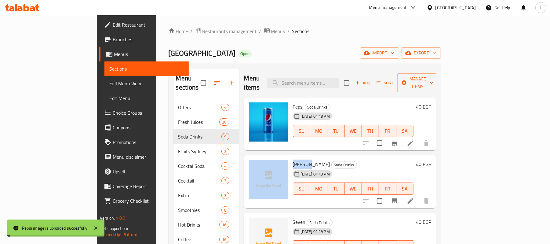
drag, startPoint x: 267, startPoint y: 155, endPoint x: 284, endPoint y: 156, distance: 16.8
click at [284, 157] on div "[PERSON_NAME] Drinks [DATE] 04:48 PM SU MO TU WE TH FR SA 40 EGP" at bounding box center [340, 181] width 187 height 48
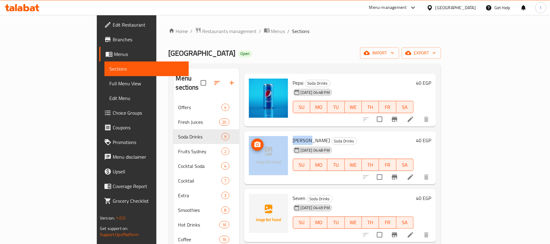
scroll to position [41, 0]
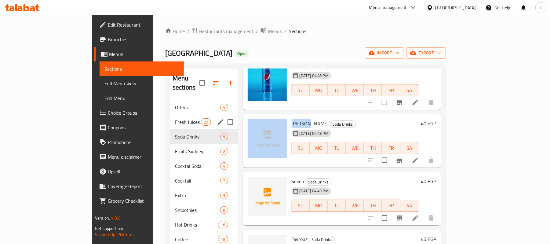
click at [175, 118] on span "Fresh Juices" at bounding box center [188, 121] width 26 height 7
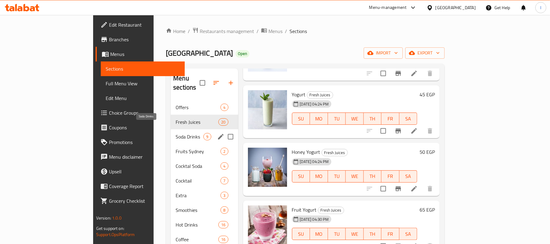
click at [176, 133] on span "Soda Drinks" at bounding box center [190, 136] width 28 height 7
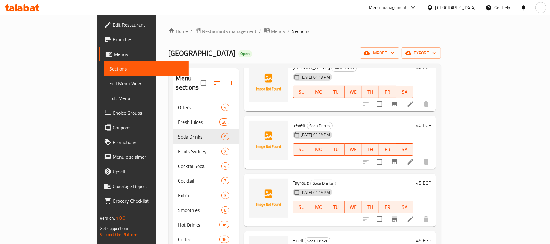
scroll to position [46, 0]
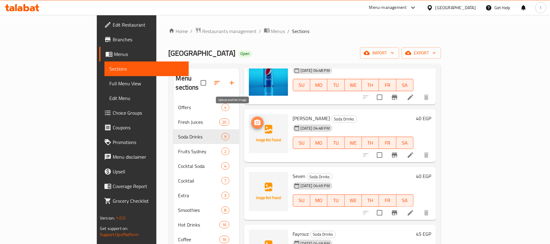
click at [255, 119] on icon "upload picture" at bounding box center [258, 121] width 6 height 5
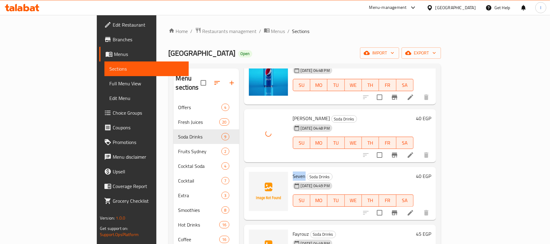
drag, startPoint x: 267, startPoint y: 164, endPoint x: 281, endPoint y: 165, distance: 14.1
click at [291, 169] on div "Seven Soda Drinks [DATE] 04:49 PM SU MO TU WE TH FR SA" at bounding box center [354, 193] width 126 height 48
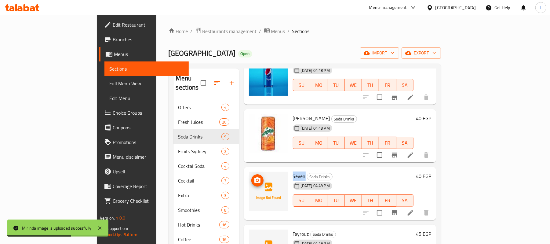
click at [249, 172] on img at bounding box center [268, 191] width 39 height 39
click at [255, 177] on icon "upload picture" at bounding box center [258, 179] width 6 height 5
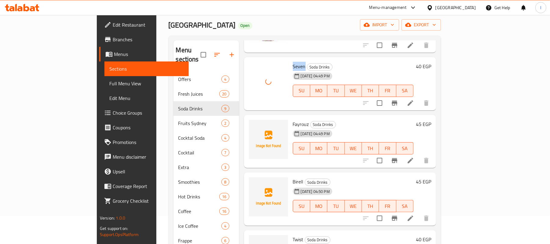
scroll to position [41, 0]
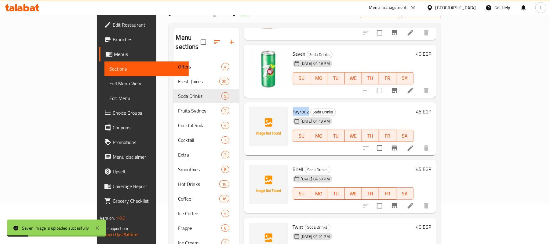
drag, startPoint x: 269, startPoint y: 102, endPoint x: 284, endPoint y: 103, distance: 14.7
click at [293, 107] on span "Fayrouz" at bounding box center [301, 111] width 16 height 9
click at [254, 112] on icon "upload picture" at bounding box center [257, 115] width 7 height 7
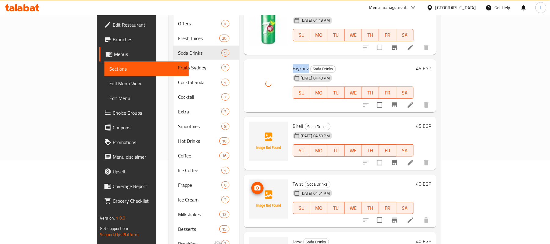
scroll to position [122, 0]
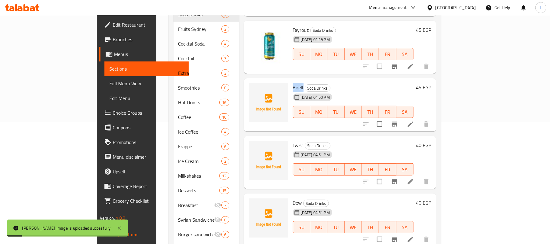
drag, startPoint x: 270, startPoint y: 77, endPoint x: 279, endPoint y: 77, distance: 8.6
click at [291, 81] on div "Birell Soda Drinks [DATE] 04:50 PM SU MO TU WE TH FR SA" at bounding box center [354, 105] width 126 height 48
click at [251, 87] on button "upload picture" at bounding box center [257, 92] width 12 height 12
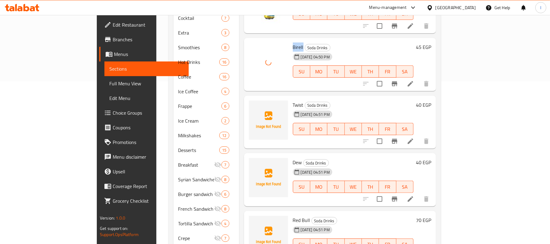
scroll to position [163, 0]
drag, startPoint x: 267, startPoint y: 93, endPoint x: 280, endPoint y: 93, distance: 12.8
click at [291, 98] on div "Twist Soda Drinks [DATE] 04:51 PM SU MO TU WE TH FR SA" at bounding box center [354, 122] width 126 height 48
click at [254, 105] on icon "upload picture" at bounding box center [257, 108] width 7 height 7
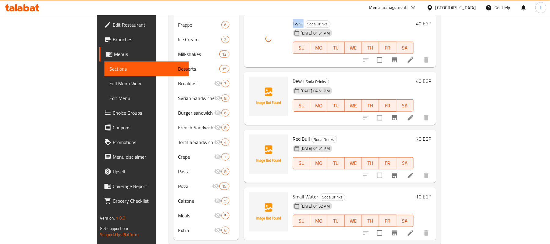
scroll to position [244, 0]
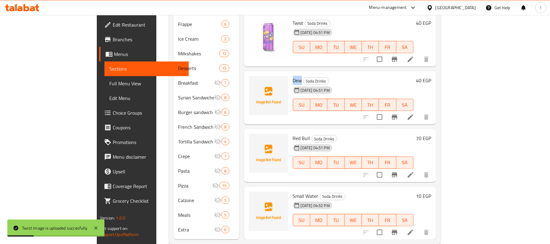
drag, startPoint x: 267, startPoint y: 69, endPoint x: 277, endPoint y: 68, distance: 10.8
click at [291, 74] on div "Dew Soda Drinks [DATE] 04:51 PM SU MO TU WE TH FR SA" at bounding box center [354, 98] width 126 height 48
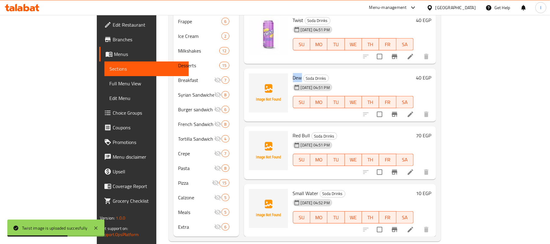
scroll to position [248, 0]
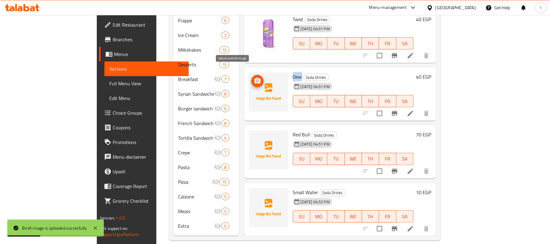
click at [256, 80] on circle "upload picture" at bounding box center [257, 81] width 2 height 2
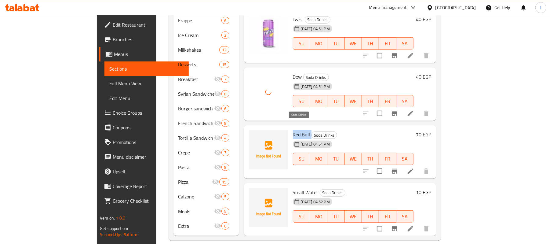
drag, startPoint x: 267, startPoint y: 124, endPoint x: 278, endPoint y: 121, distance: 11.0
click at [291, 128] on div "Red Bull Soda Drinks [DATE] 04:51 PM SU MO TU WE TH FR SA" at bounding box center [354, 152] width 126 height 48
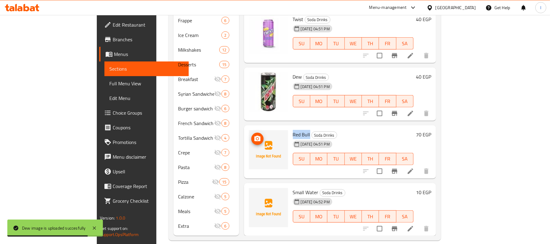
click at [256, 138] on circle "upload picture" at bounding box center [257, 139] width 2 height 2
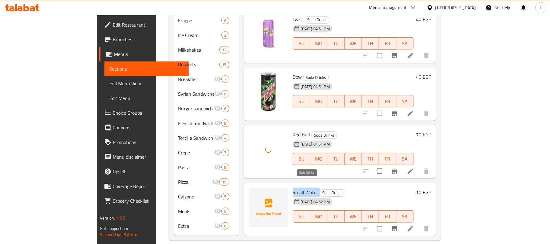
drag, startPoint x: 269, startPoint y: 182, endPoint x: 296, endPoint y: 183, distance: 26.9
click at [296, 188] on h6 "Small Water Soda Drinks" at bounding box center [353, 192] width 121 height 9
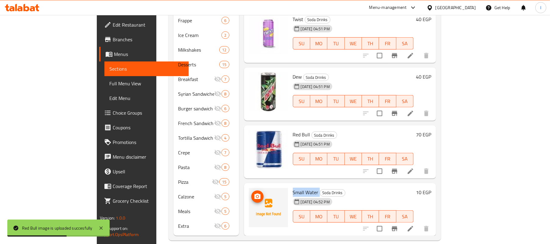
click at [255, 193] on icon "upload picture" at bounding box center [258, 195] width 6 height 5
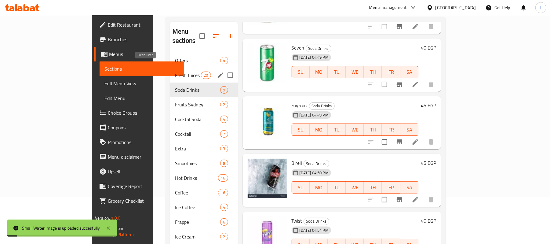
scroll to position [0, 0]
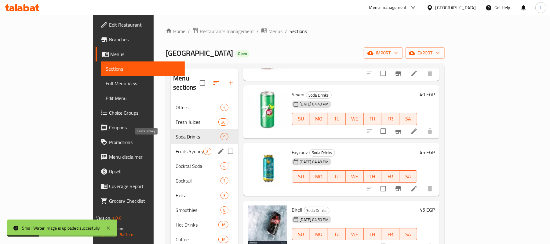
click at [176, 148] on span "Fruits Sydney" at bounding box center [190, 151] width 28 height 7
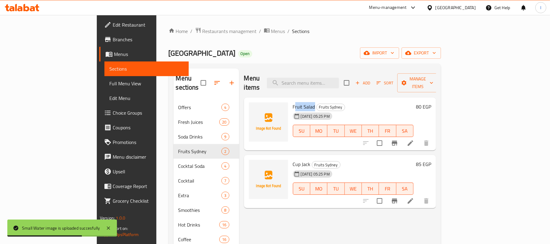
drag, startPoint x: 273, startPoint y: 97, endPoint x: 280, endPoint y: 98, distance: 7.4
click at [293, 102] on h6 "Fruit Salad Fruits [GEOGRAPHIC_DATA]" at bounding box center [353, 106] width 121 height 9
click at [293, 102] on span "Fruit Salad" at bounding box center [304, 106] width 22 height 9
drag, startPoint x: 266, startPoint y: 98, endPoint x: 295, endPoint y: 99, distance: 28.7
click at [295, 100] on div "Fruit Salad Fruits [GEOGRAPHIC_DATA] [DATE] 05:25 PM SU MO TU WE TH FR SA" at bounding box center [354, 124] width 126 height 48
